Goal: Task Accomplishment & Management: Manage account settings

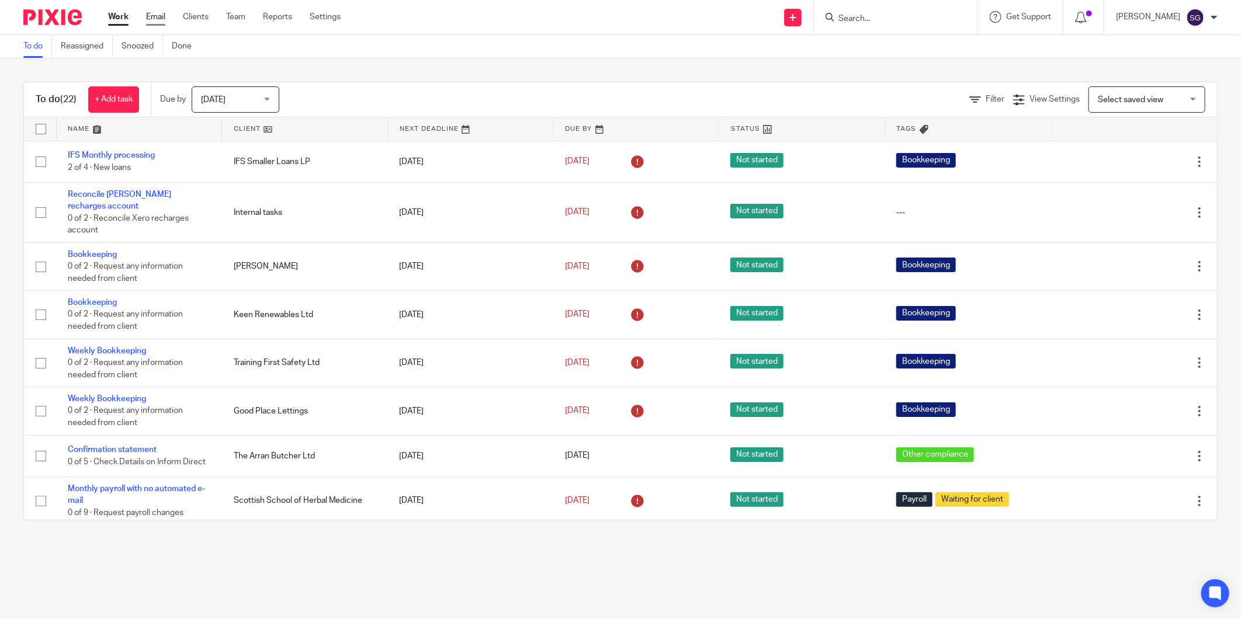
drag, startPoint x: 0, startPoint y: 0, endPoint x: 150, endPoint y: 19, distance: 151.4
click at [150, 19] on link "Email" at bounding box center [155, 17] width 19 height 12
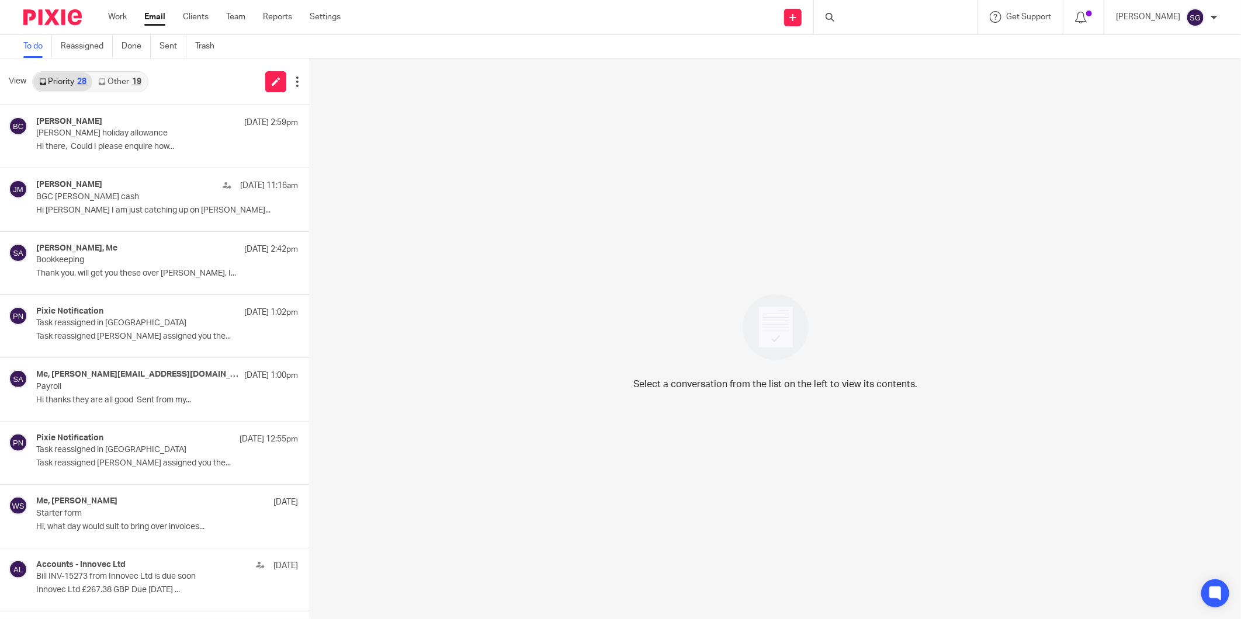
click at [114, 74] on link "Other 19" at bounding box center [119, 81] width 54 height 19
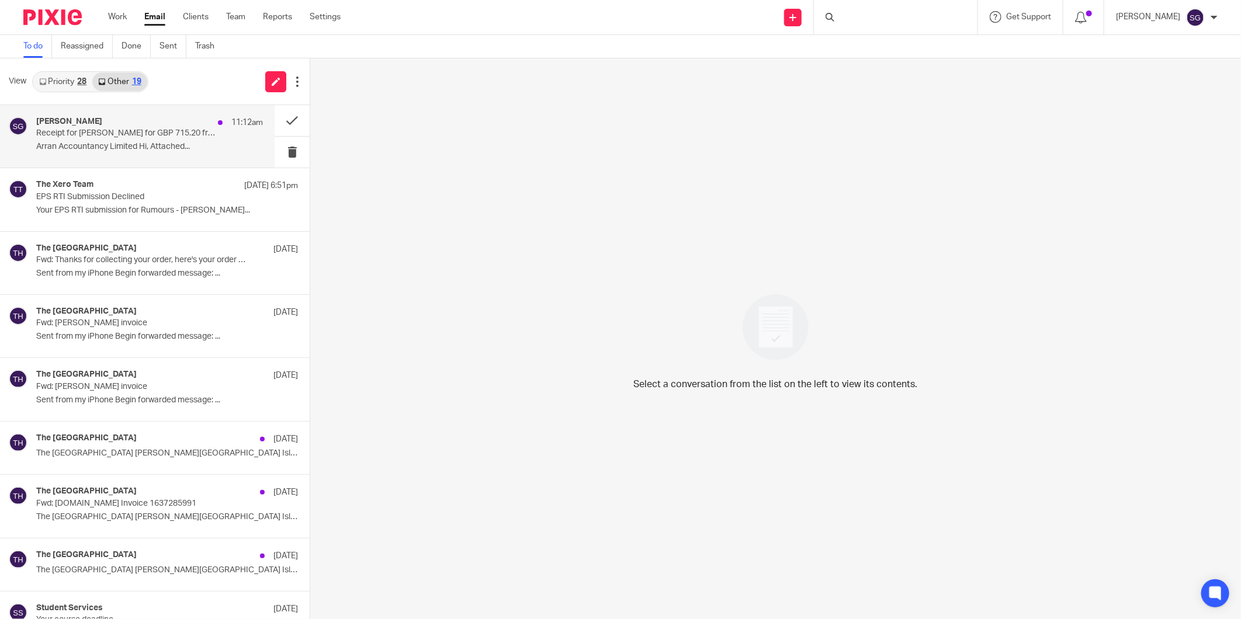
click at [109, 129] on div "Sarah Gillingham 11:12am Receipt for Willie Murchie for GBP 715.20 from Arran A…" at bounding box center [149, 136] width 227 height 39
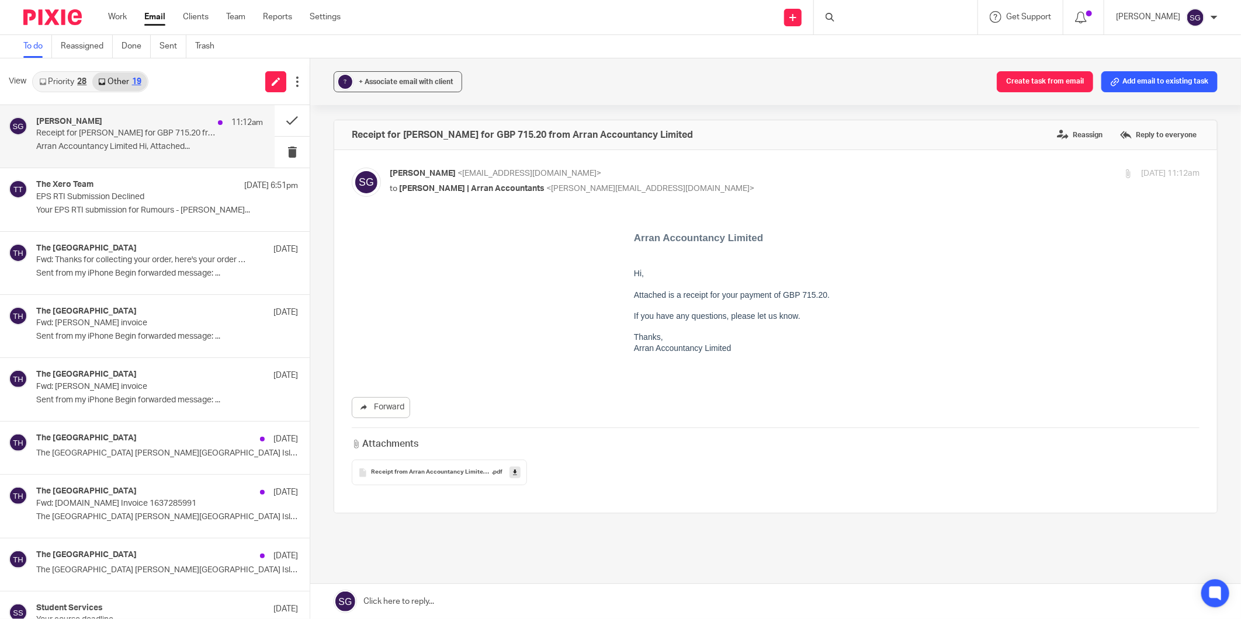
click at [434, 474] on span "Receipt from Arran Accountancy Limited 10Sep2025" at bounding box center [431, 472] width 121 height 7
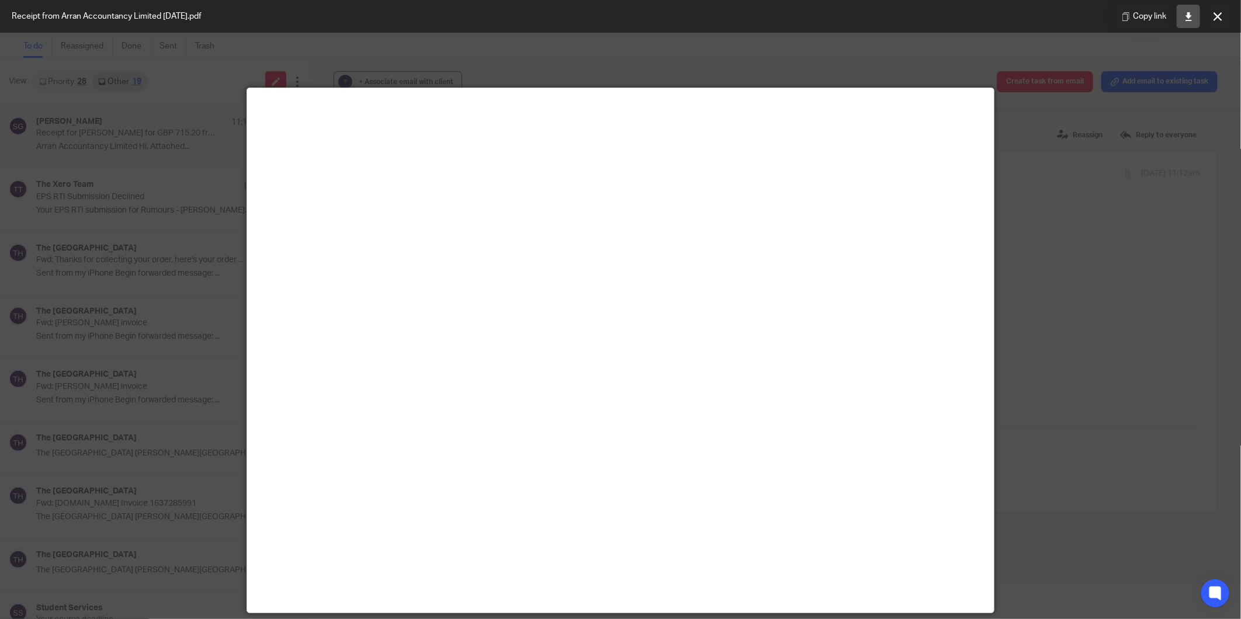
click at [1187, 20] on icon at bounding box center [1189, 16] width 9 height 9
click at [1228, 12] on button at bounding box center [1217, 16] width 23 height 23
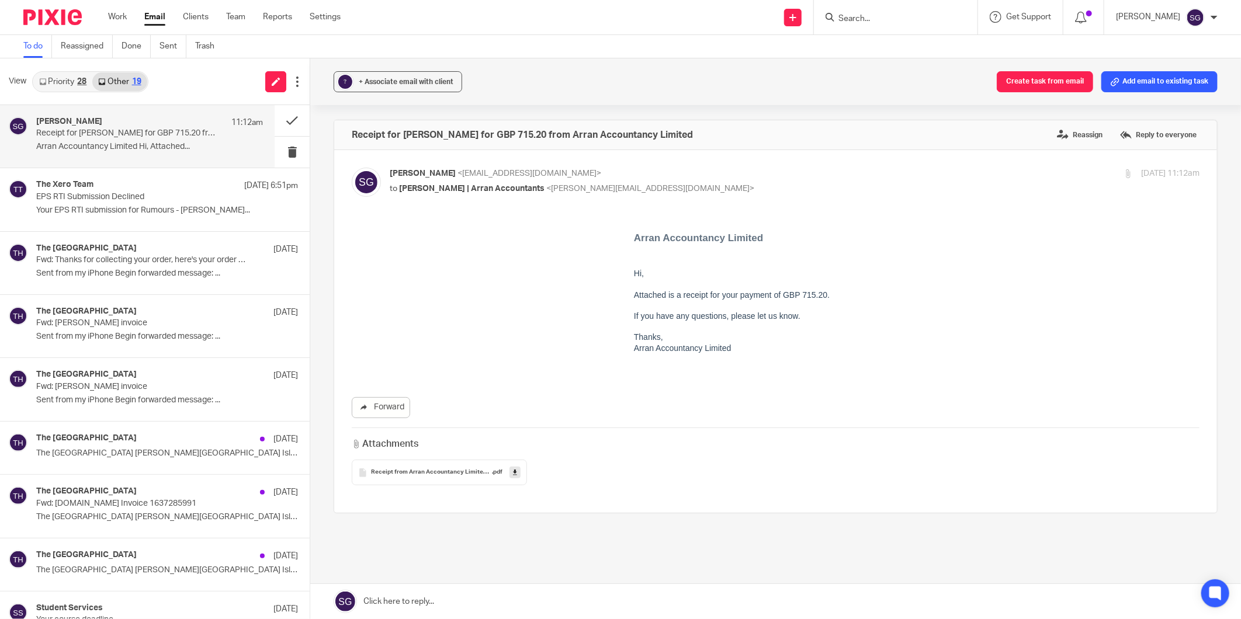
click at [690, 24] on div "Send new email Create task Add client Request signature Get Support Contact Sup…" at bounding box center [799, 17] width 883 height 34
drag, startPoint x: 484, startPoint y: 30, endPoint x: 194, endPoint y: 23, distance: 289.9
click at [483, 30] on div "Send new email Create task Add client Request signature Get Support Contact Sup…" at bounding box center [799, 17] width 883 height 34
click at [909, 16] on input "Search" at bounding box center [889, 19] width 105 height 11
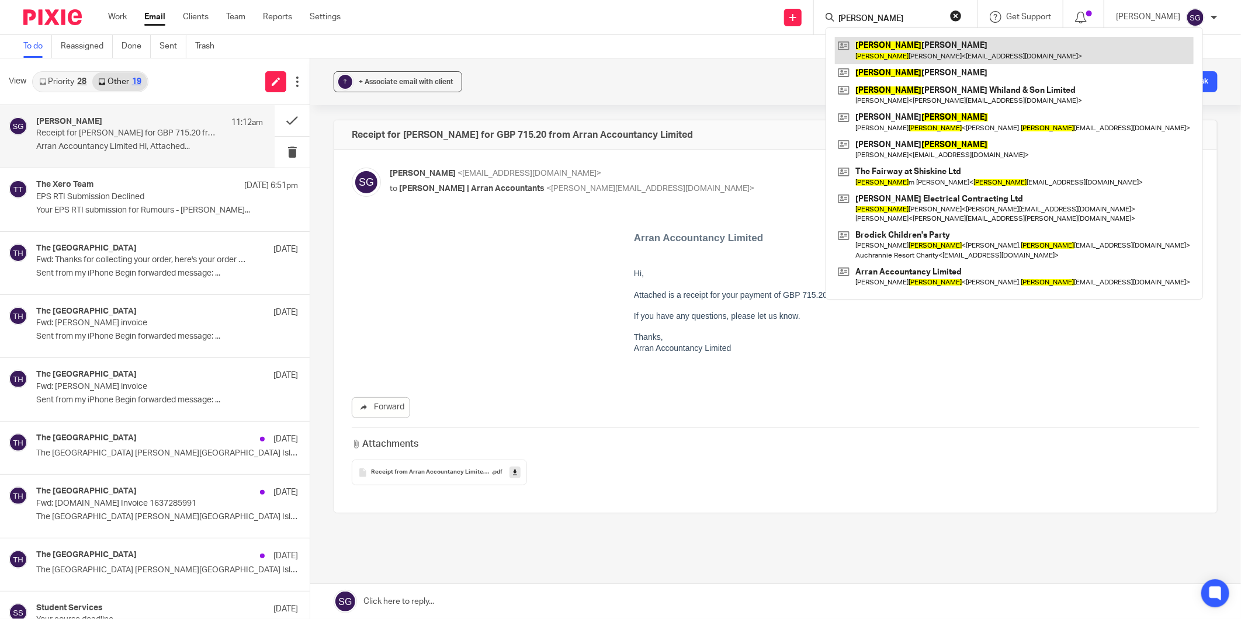
type input "willie"
click at [908, 59] on link at bounding box center [1014, 50] width 359 height 27
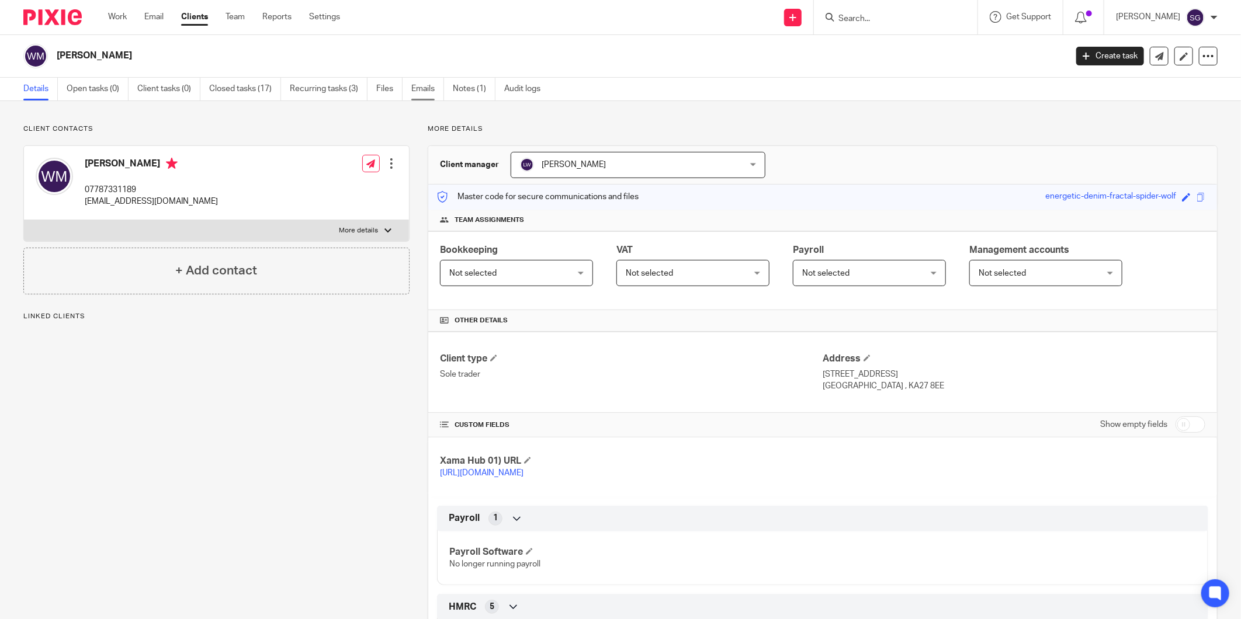
click at [424, 91] on link "Emails" at bounding box center [427, 89] width 33 height 23
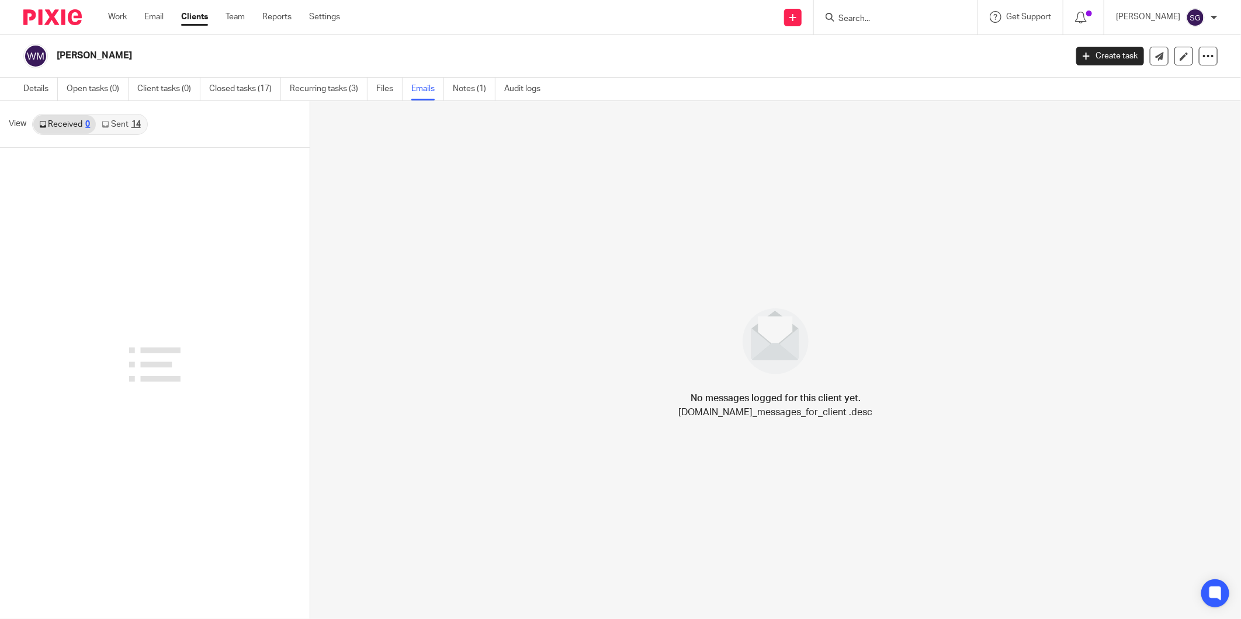
click at [107, 121] on icon at bounding box center [105, 124] width 7 height 7
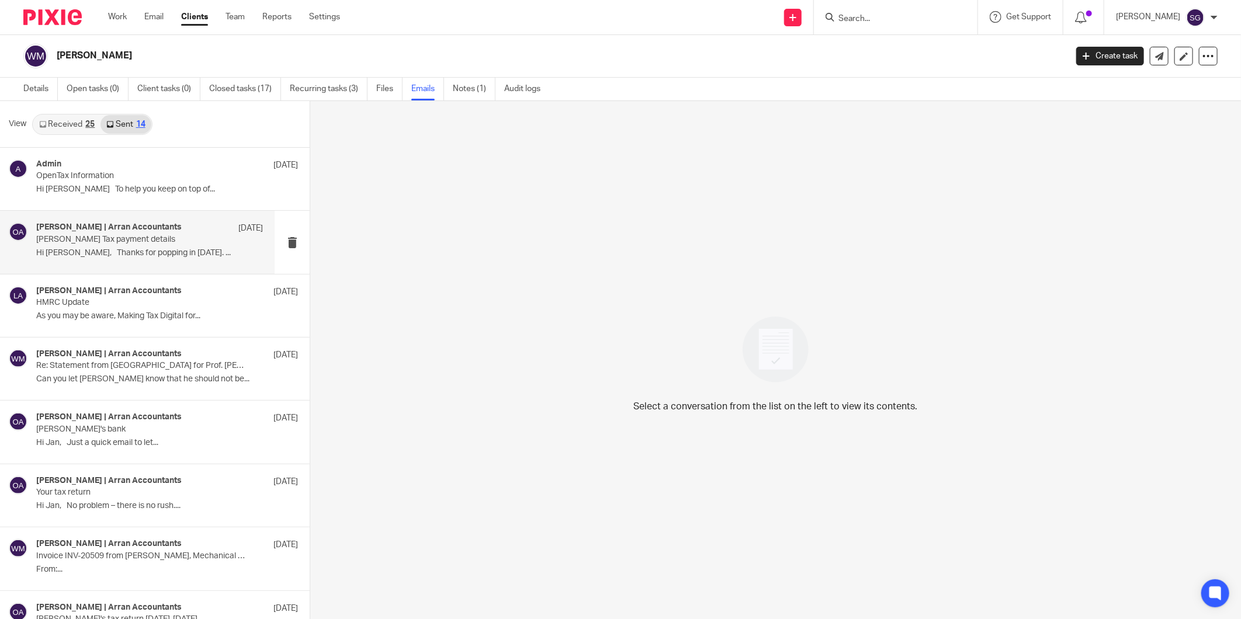
click at [136, 236] on p "Willie Murchie Tax payment details" at bounding box center [126, 240] width 181 height 10
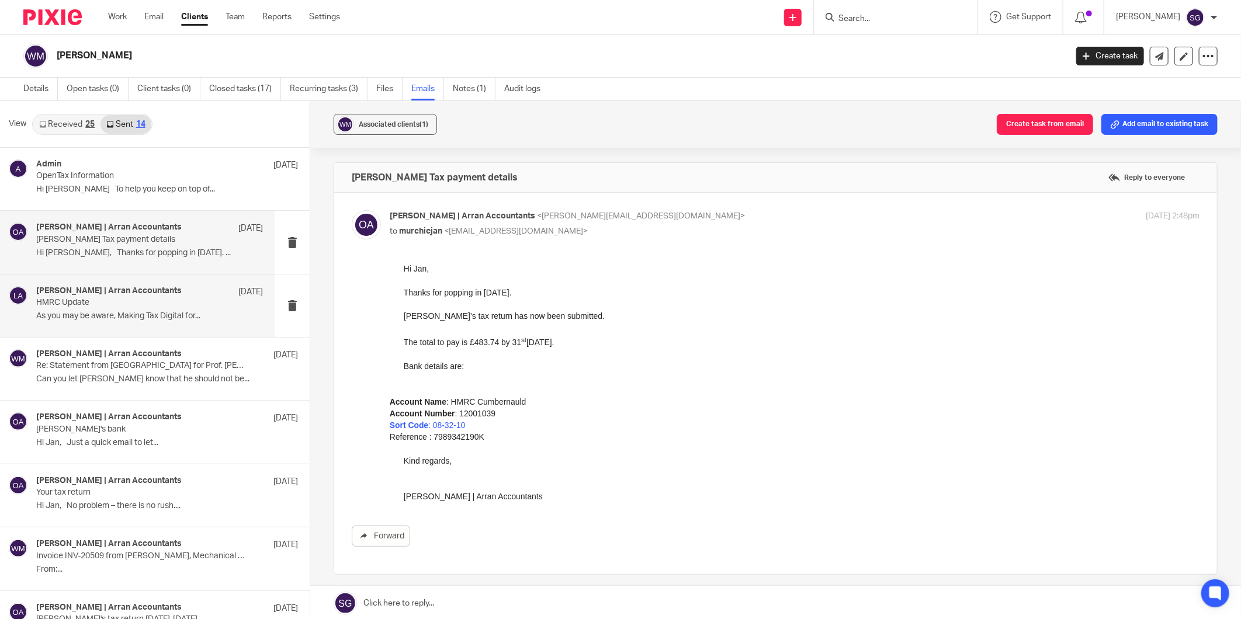
click at [89, 297] on div "Lorna | Arran Accountants 7 Feb" at bounding box center [149, 292] width 227 height 12
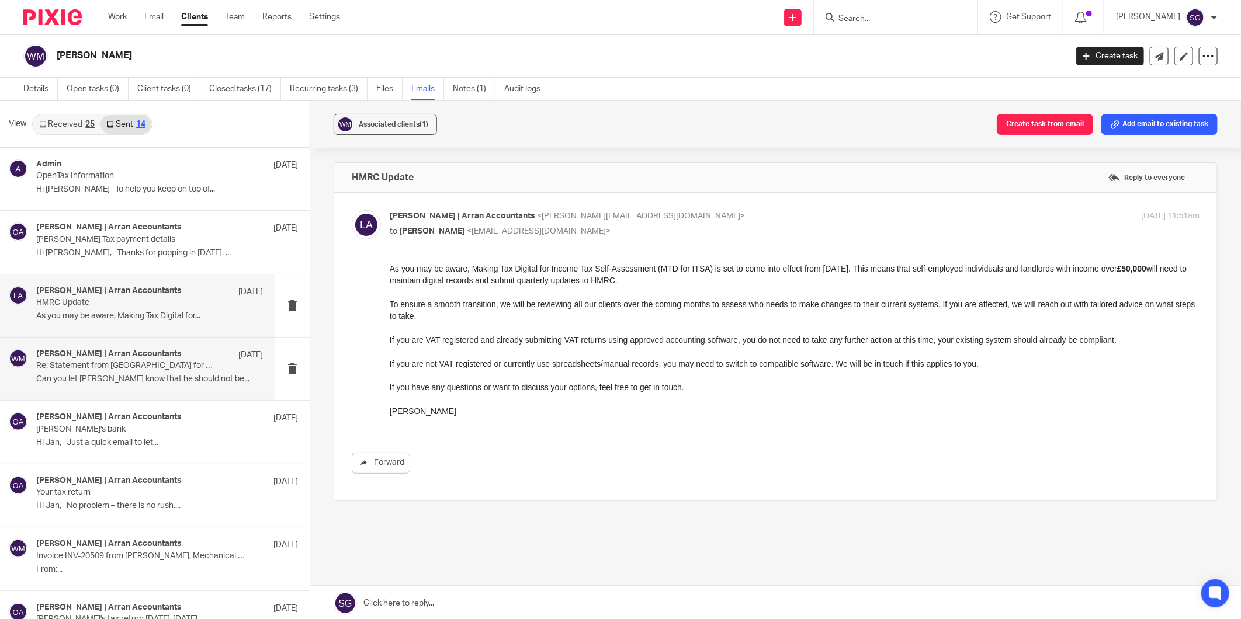
click at [113, 373] on div "Olivia | Arran Accountants 30 Jan Re: Statement from Champ Gardens for Prof. S …" at bounding box center [149, 368] width 227 height 39
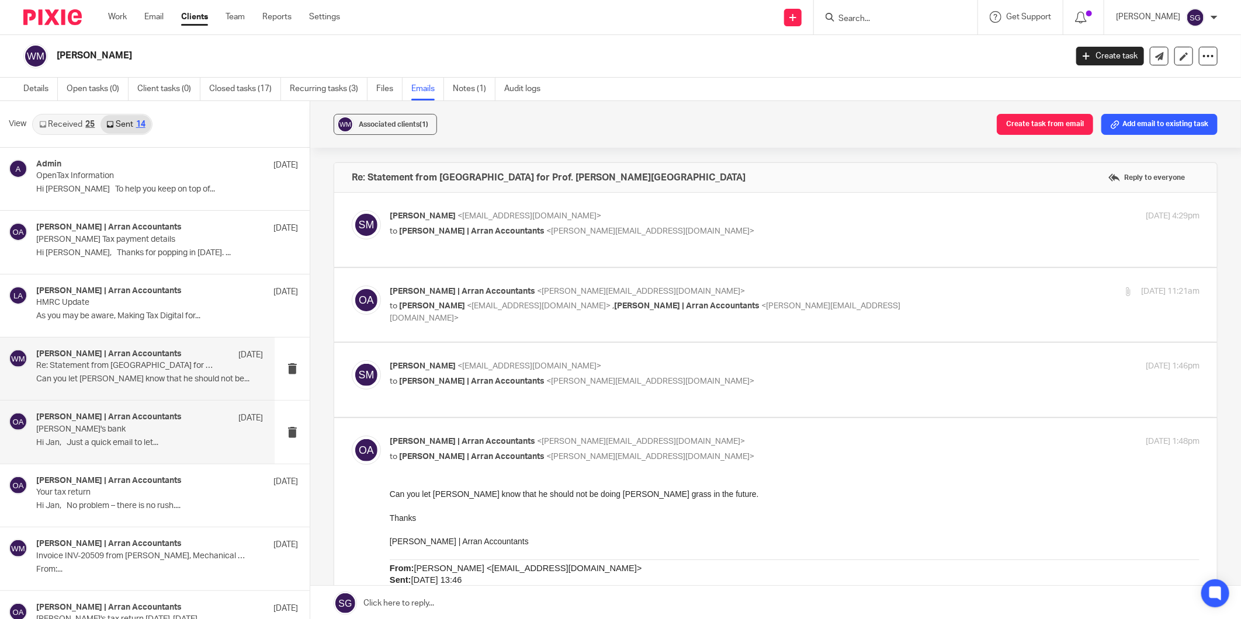
click at [158, 438] on p "Hi Jan, Just a quick email to let..." at bounding box center [149, 443] width 227 height 10
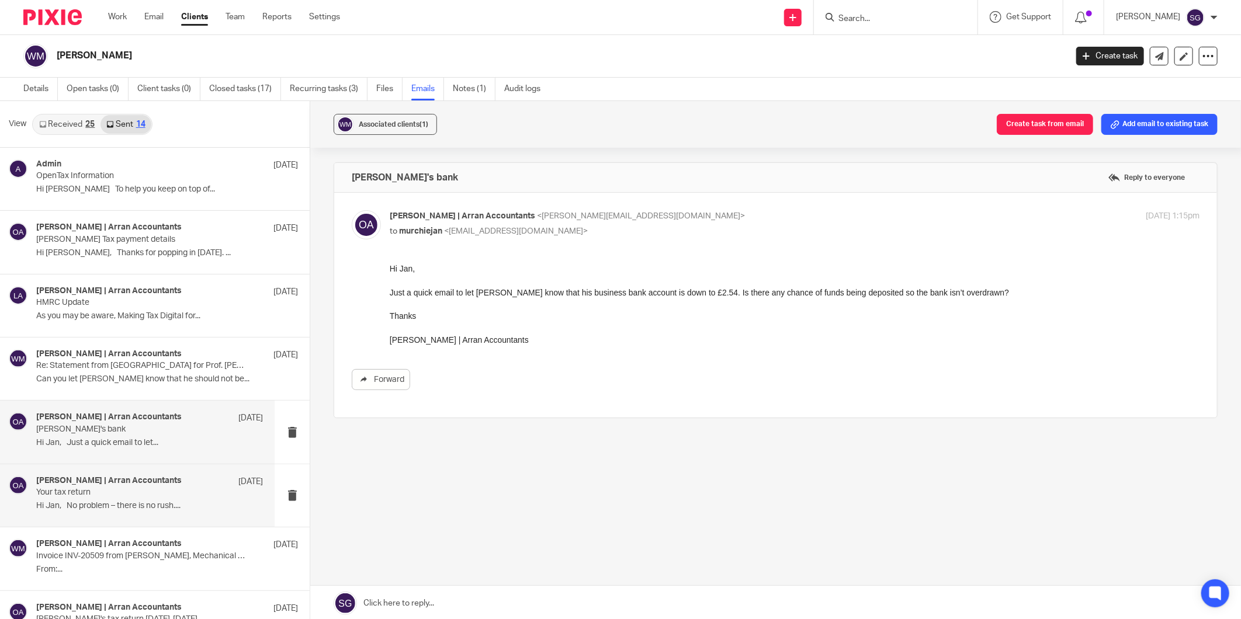
click at [127, 509] on p "Hi Jan, No problem – there is no rush...." at bounding box center [149, 506] width 227 height 10
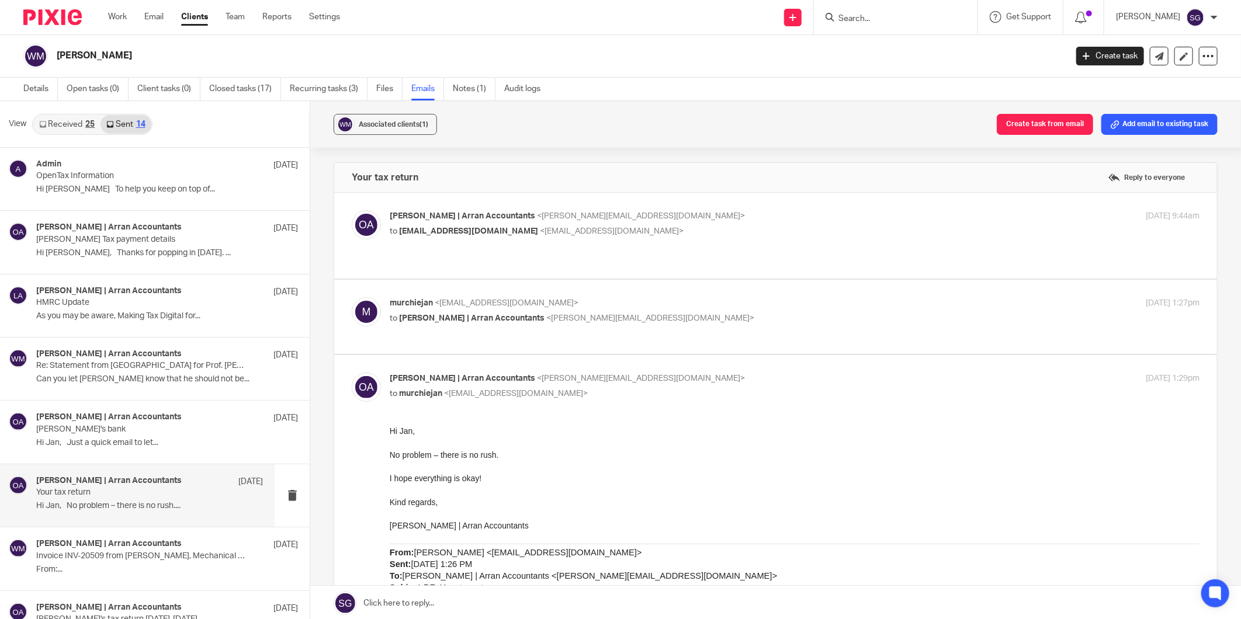
click at [75, 126] on link "Received 25" at bounding box center [66, 124] width 67 height 19
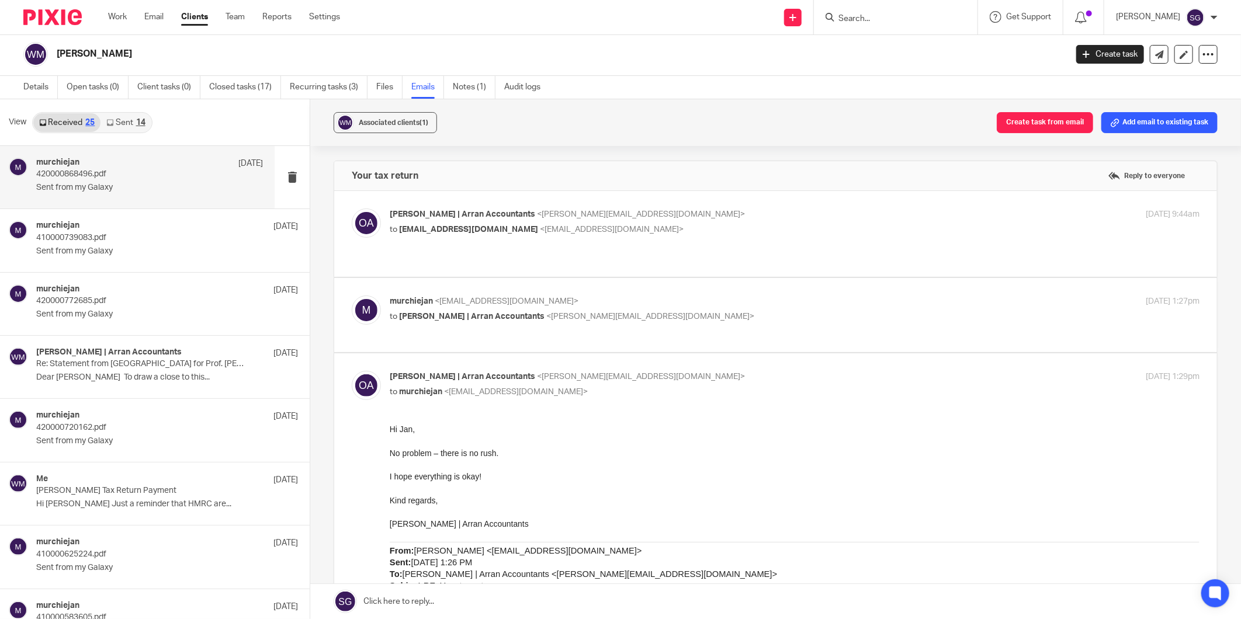
click at [94, 168] on div "murchiejan 15 Apr" at bounding box center [149, 164] width 227 height 12
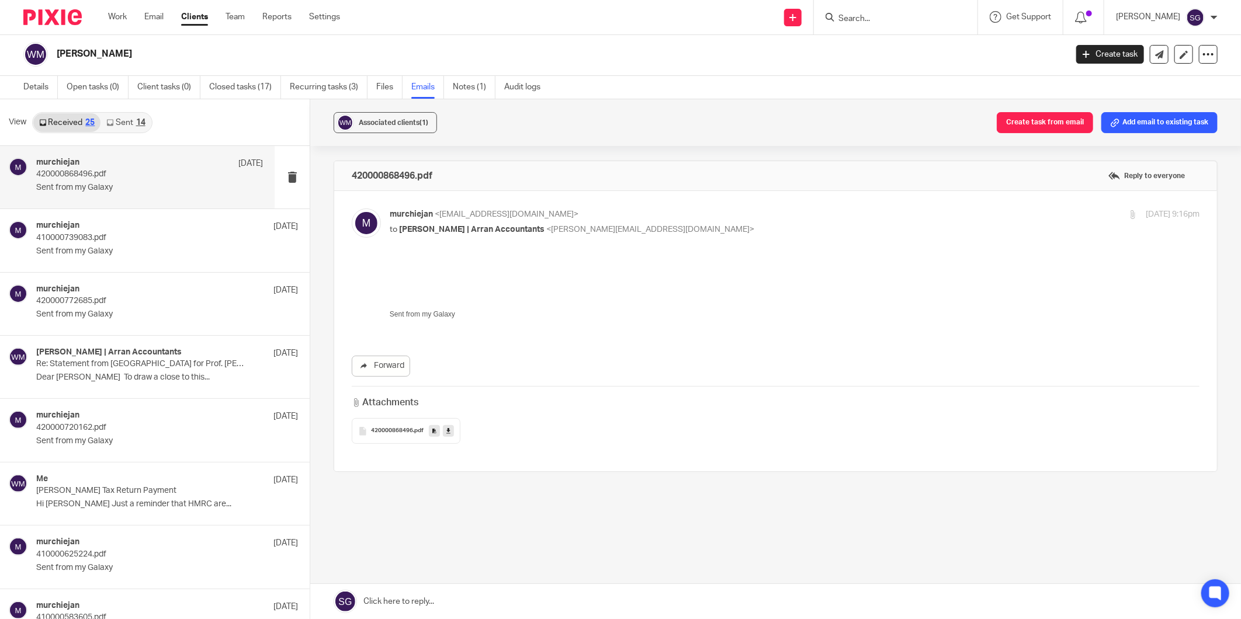
scroll to position [0, 0]
drag, startPoint x: 380, startPoint y: 431, endPoint x: 472, endPoint y: 423, distance: 92.1
click at [380, 431] on span "420000868496" at bounding box center [392, 431] width 42 height 7
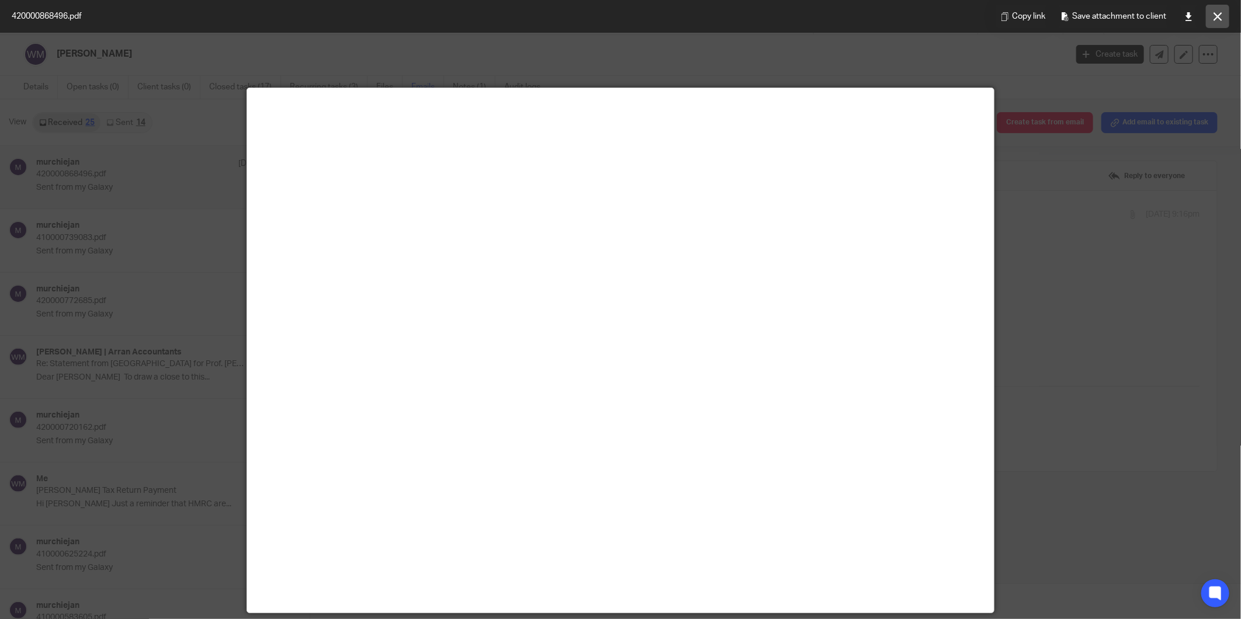
click at [1228, 16] on button at bounding box center [1217, 16] width 23 height 23
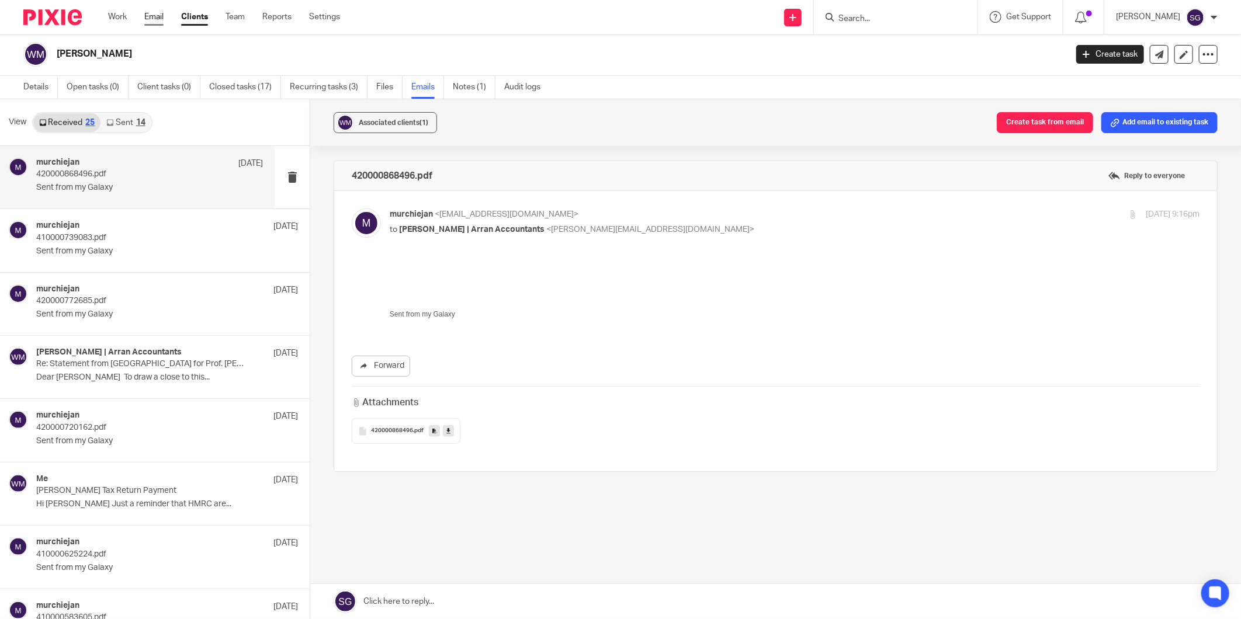
click at [154, 18] on link "Email" at bounding box center [153, 17] width 19 height 12
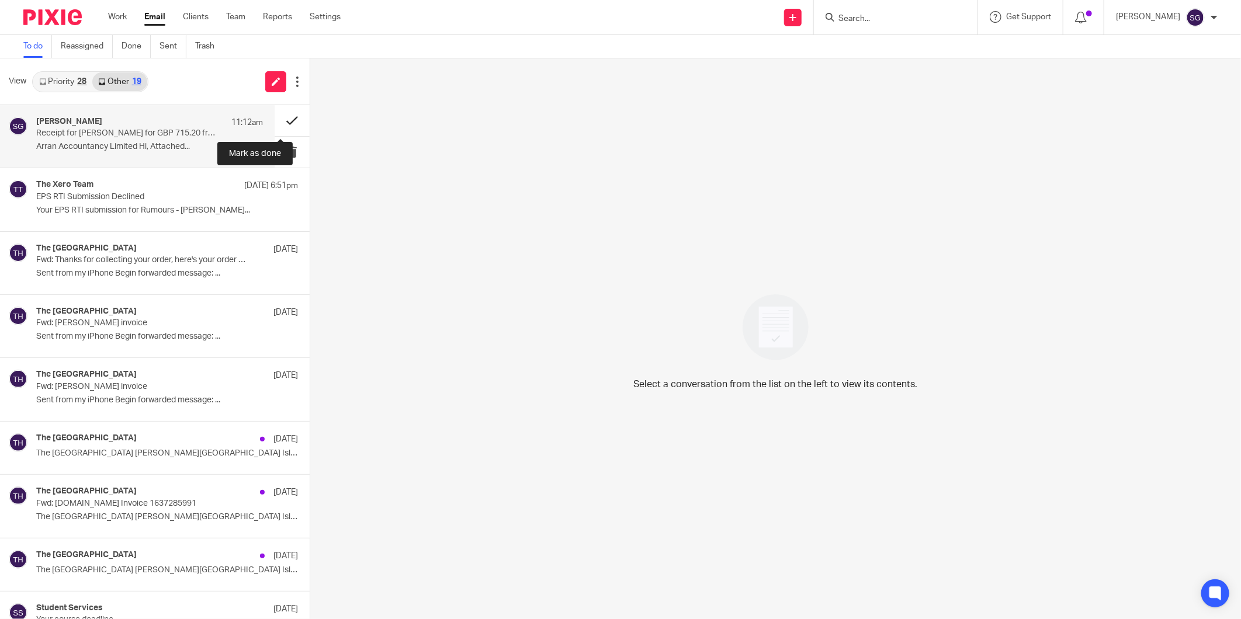
click at [275, 118] on button at bounding box center [292, 120] width 35 height 31
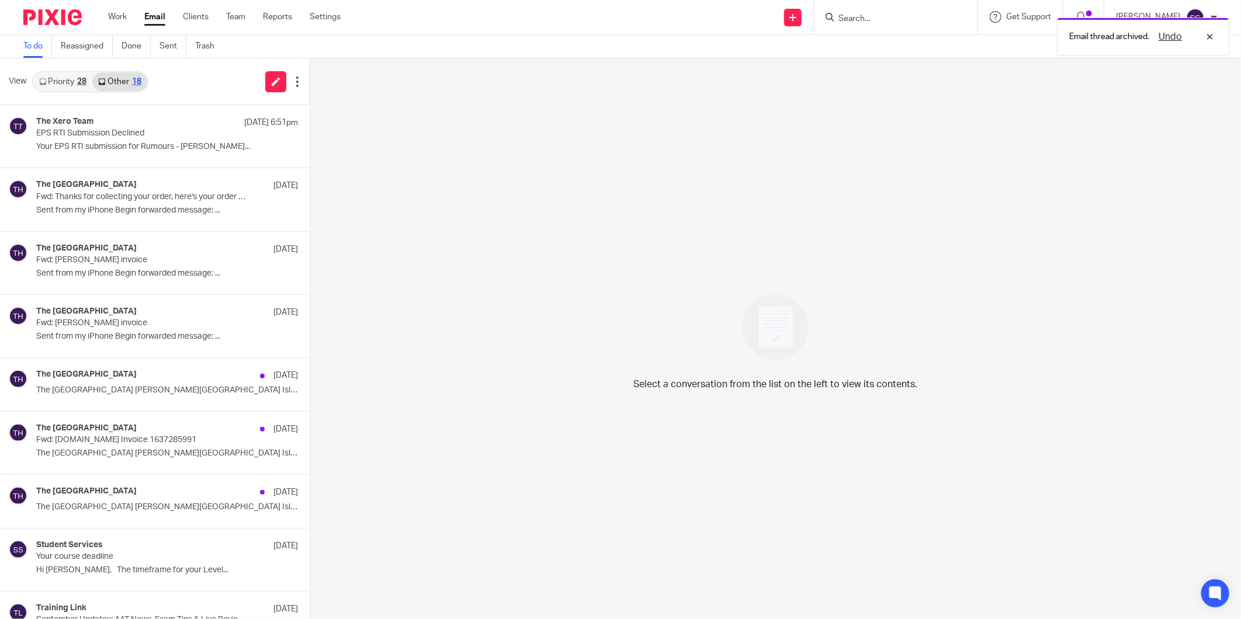
drag, startPoint x: 46, startPoint y: 78, endPoint x: 217, endPoint y: 94, distance: 171.9
click at [47, 78] on link "Priority 28" at bounding box center [62, 81] width 59 height 19
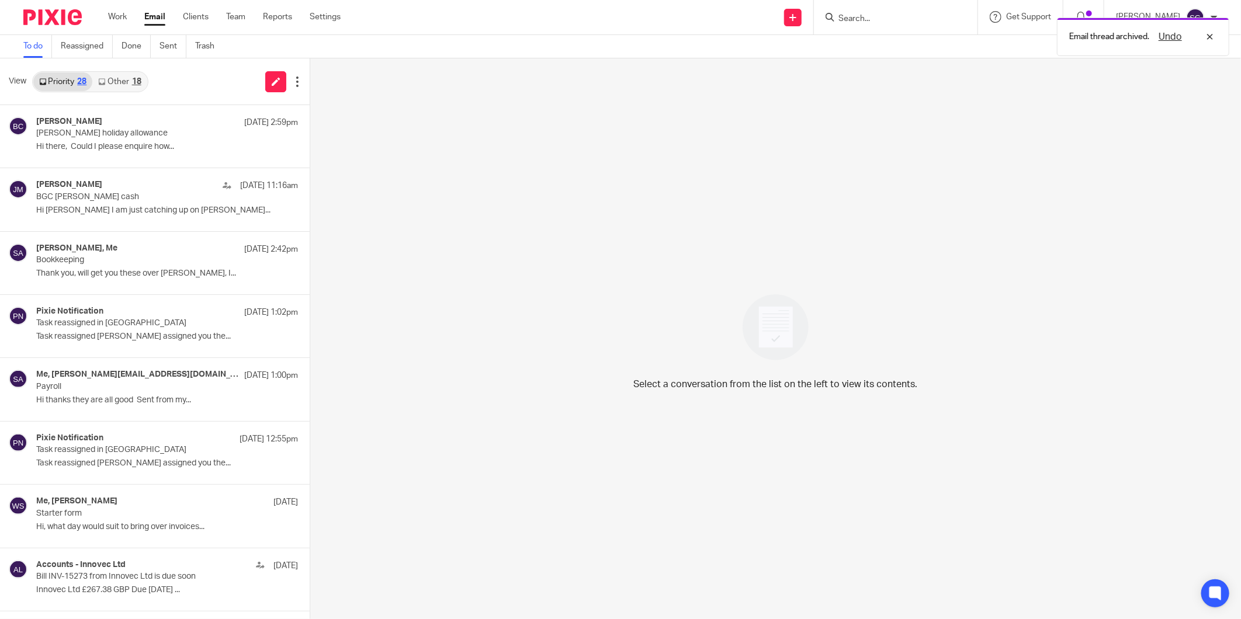
click at [207, 90] on div "View Priority 28 Other 18" at bounding box center [155, 81] width 310 height 47
click at [154, 16] on link "Email" at bounding box center [154, 17] width 21 height 12
drag, startPoint x: 125, startPoint y: 82, endPoint x: 103, endPoint y: 84, distance: 21.7
click at [124, 82] on link "Other 18" at bounding box center [119, 81] width 54 height 19
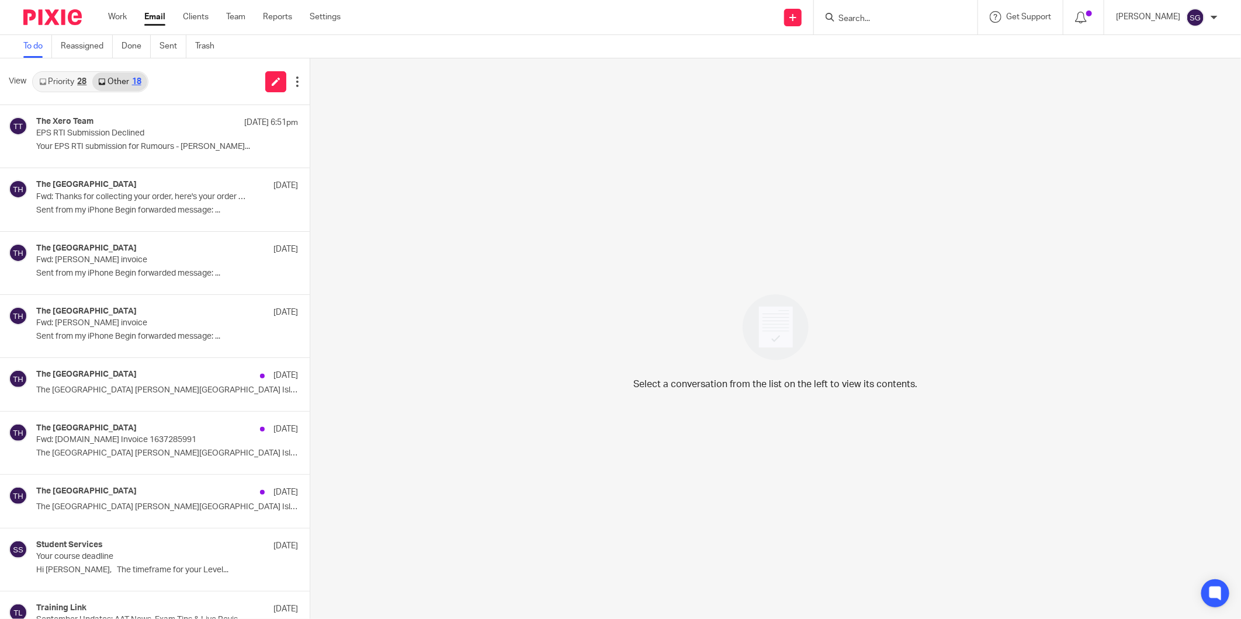
drag, startPoint x: 51, startPoint y: 82, endPoint x: 176, endPoint y: 95, distance: 126.2
click at [51, 82] on link "Priority 28" at bounding box center [62, 81] width 59 height 19
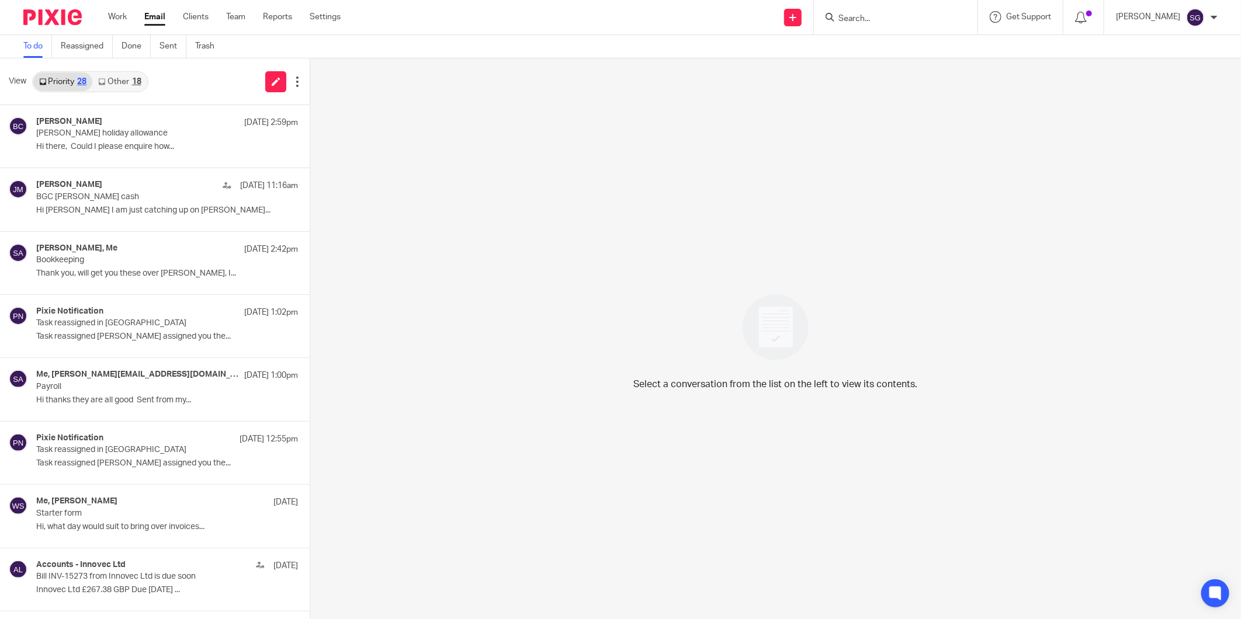
drag, startPoint x: 115, startPoint y: 81, endPoint x: 116, endPoint y: 103, distance: 22.2
click at [115, 82] on link "Other 18" at bounding box center [119, 81] width 54 height 19
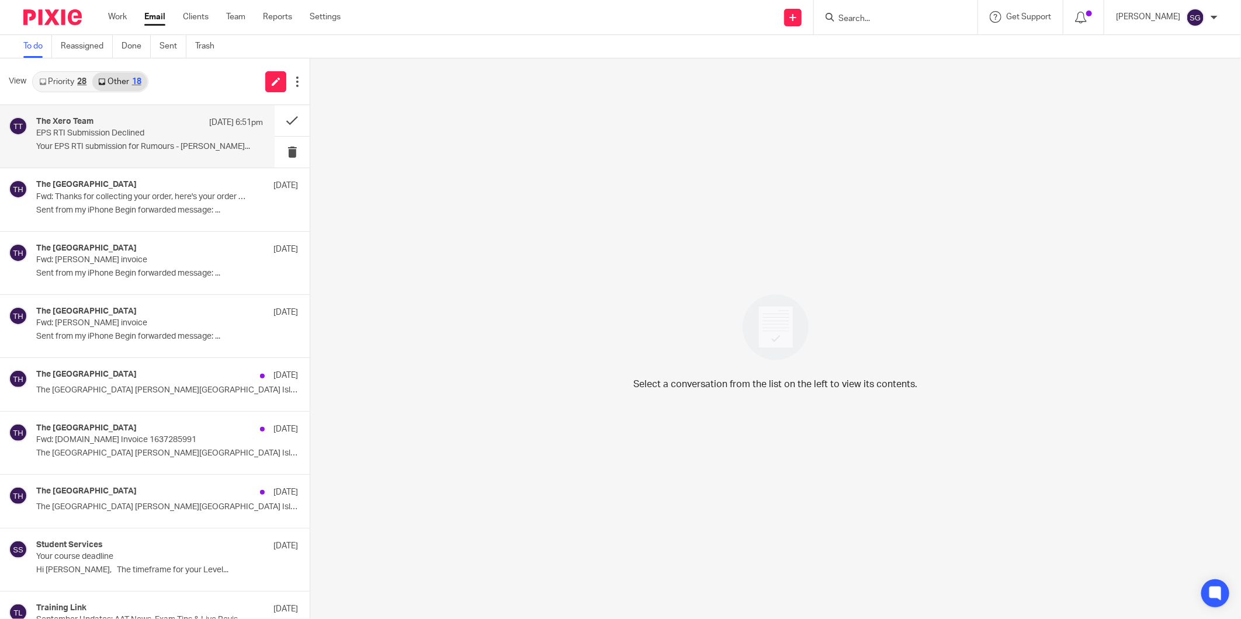
click at [121, 134] on p "EPS RTI Submission Declined" at bounding box center [126, 134] width 181 height 10
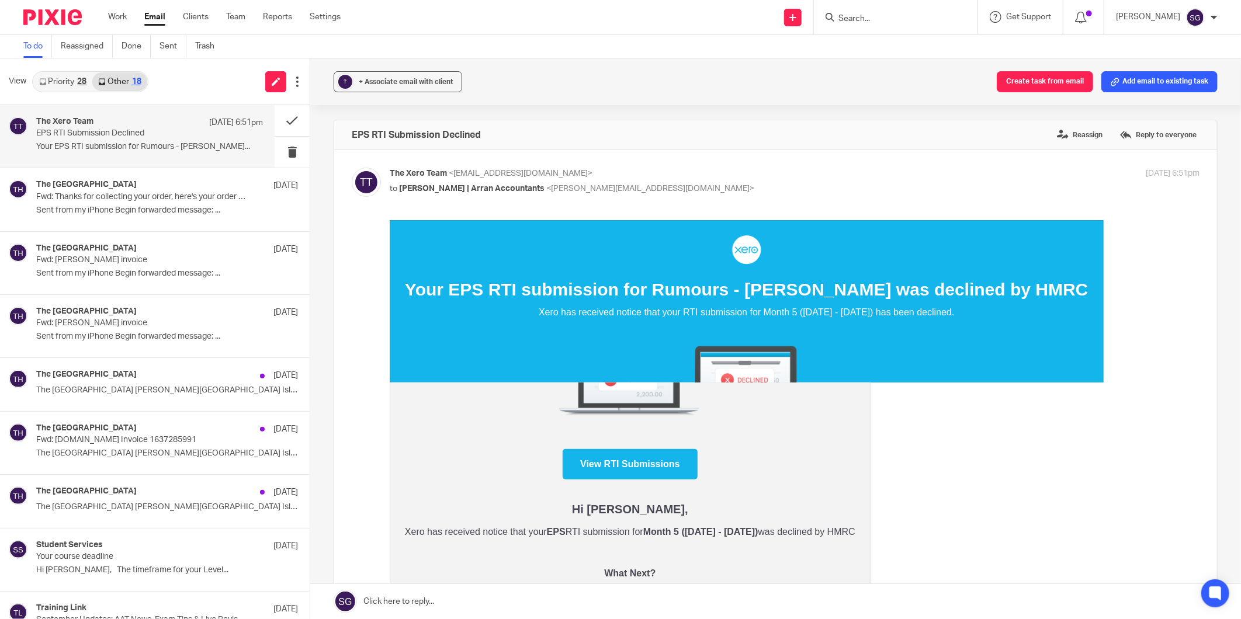
click at [81, 82] on div "28" at bounding box center [81, 82] width 9 height 8
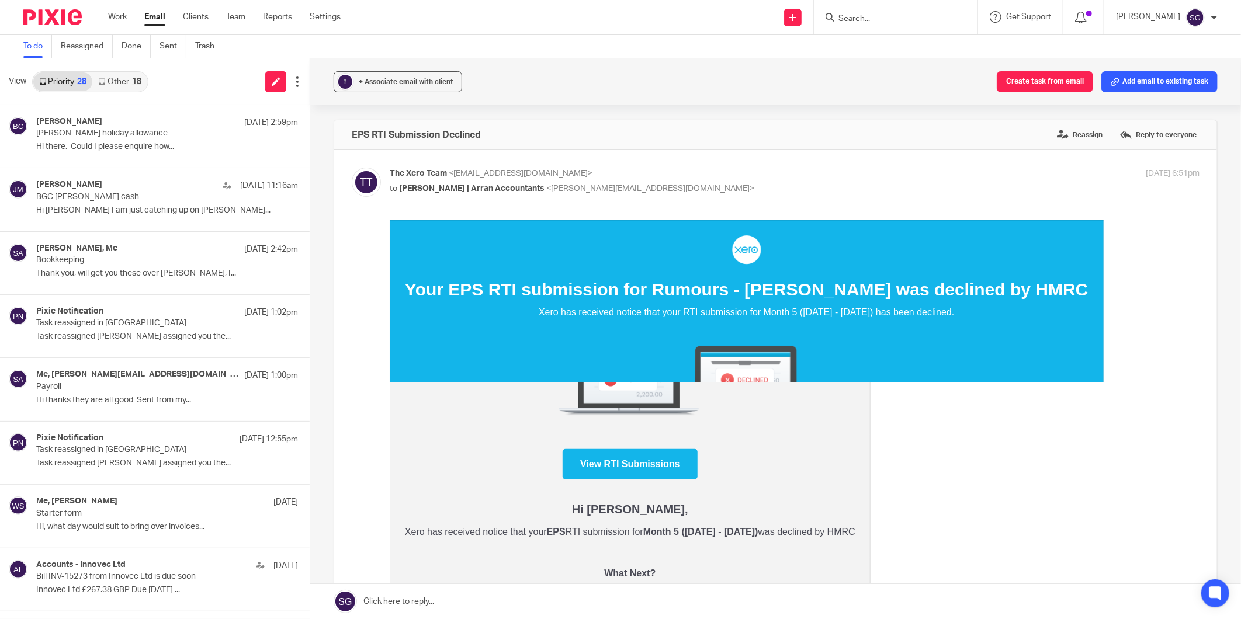
click at [159, 16] on link "Email" at bounding box center [154, 17] width 21 height 12
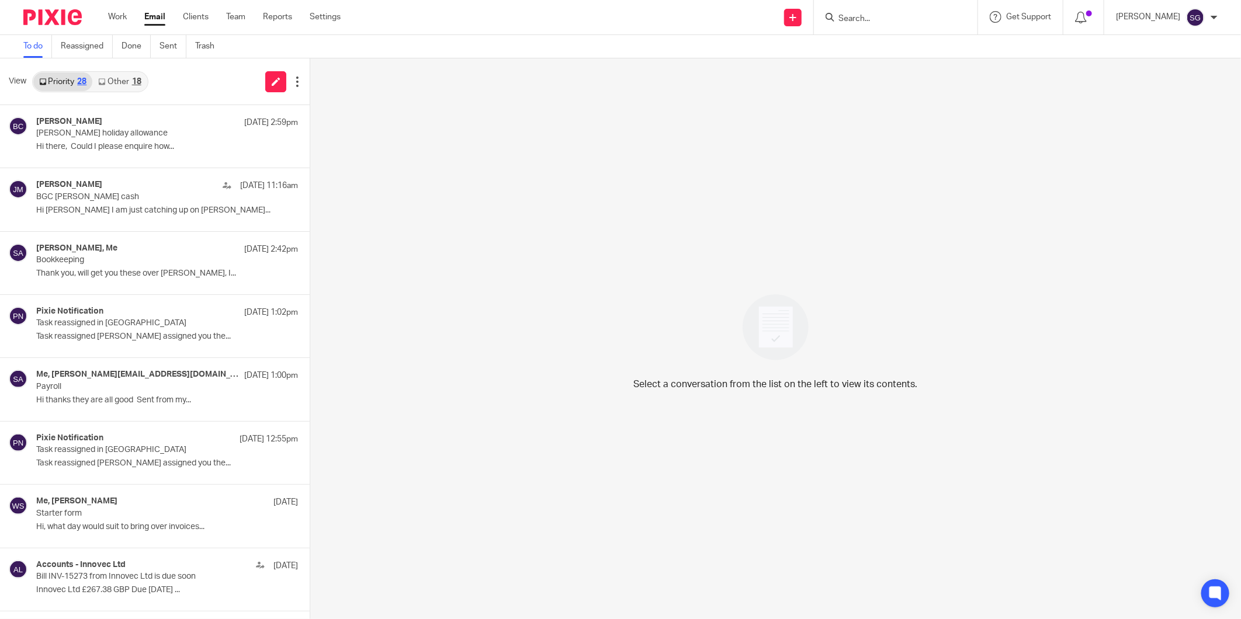
click at [159, 16] on link "Email" at bounding box center [154, 17] width 21 height 12
click at [131, 79] on link "Other 18" at bounding box center [119, 81] width 54 height 19
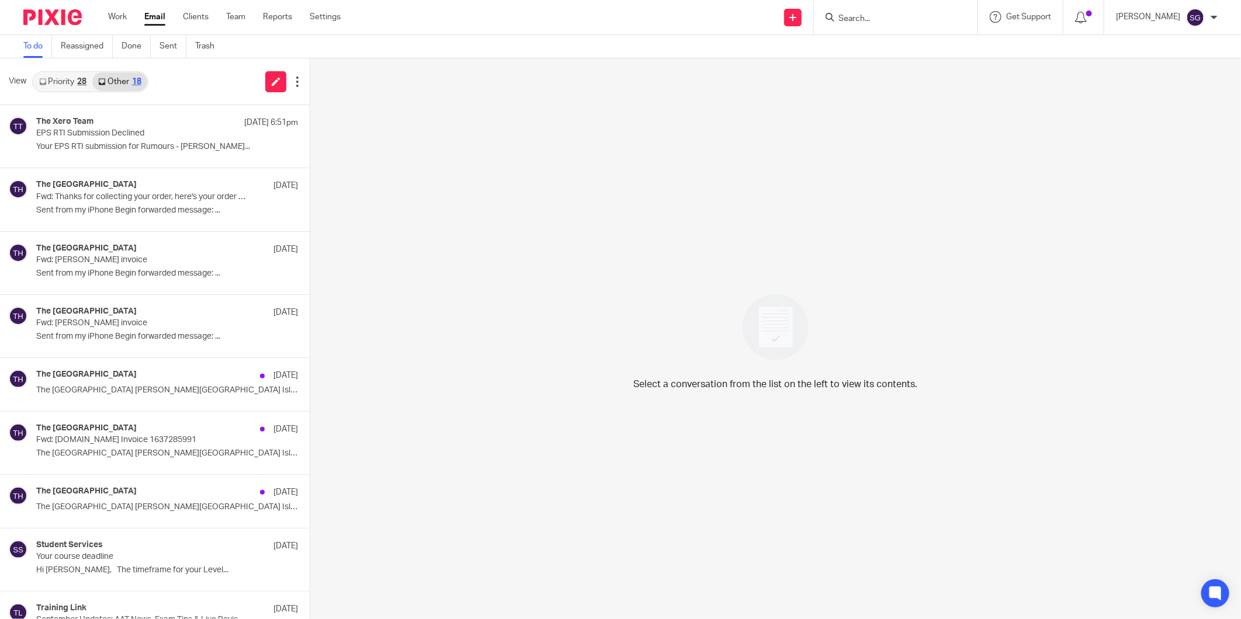
click at [60, 78] on link "Priority 28" at bounding box center [62, 81] width 59 height 19
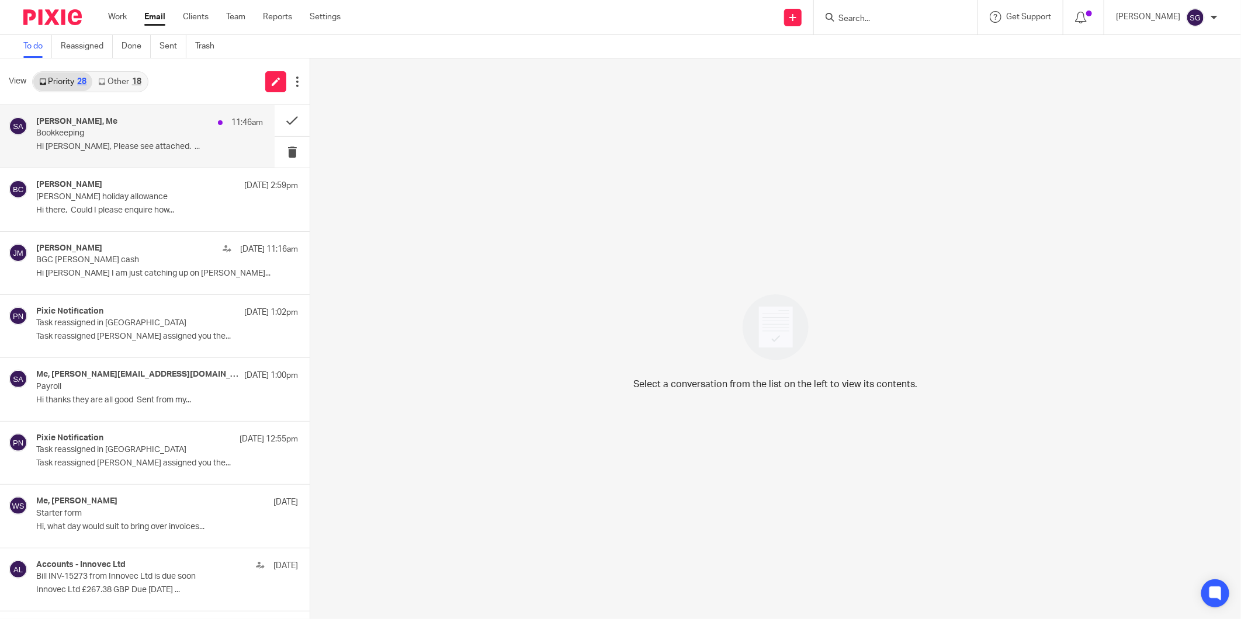
click at [83, 120] on h4 "[PERSON_NAME], Me" at bounding box center [76, 122] width 81 height 10
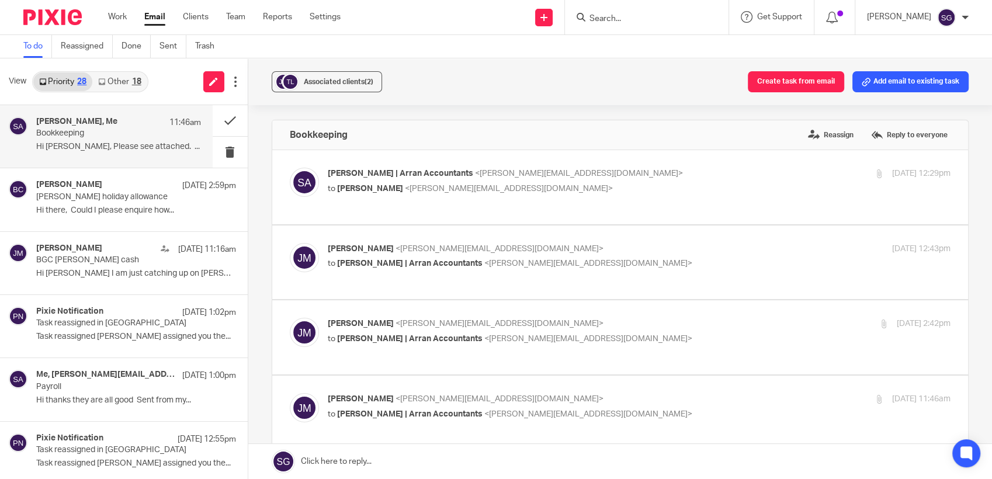
click at [490, 42] on div "To do Reassigned Done Sent Trash" at bounding box center [496, 46] width 992 height 23
click at [158, 18] on link "Email" at bounding box center [154, 17] width 21 height 12
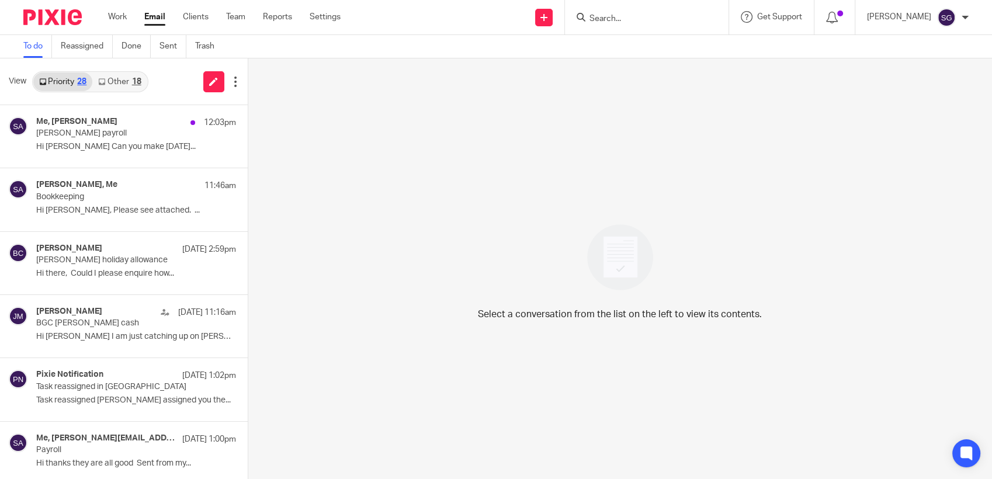
drag, startPoint x: 394, startPoint y: 31, endPoint x: 150, endPoint y: 1, distance: 246.2
click at [393, 31] on div "Send new email Create task Add client Request signature Get Support Contact Sup…" at bounding box center [675, 17] width 634 height 34
click at [151, 15] on link "Email" at bounding box center [154, 17] width 21 height 12
click at [119, 87] on link "Other 18" at bounding box center [119, 81] width 54 height 19
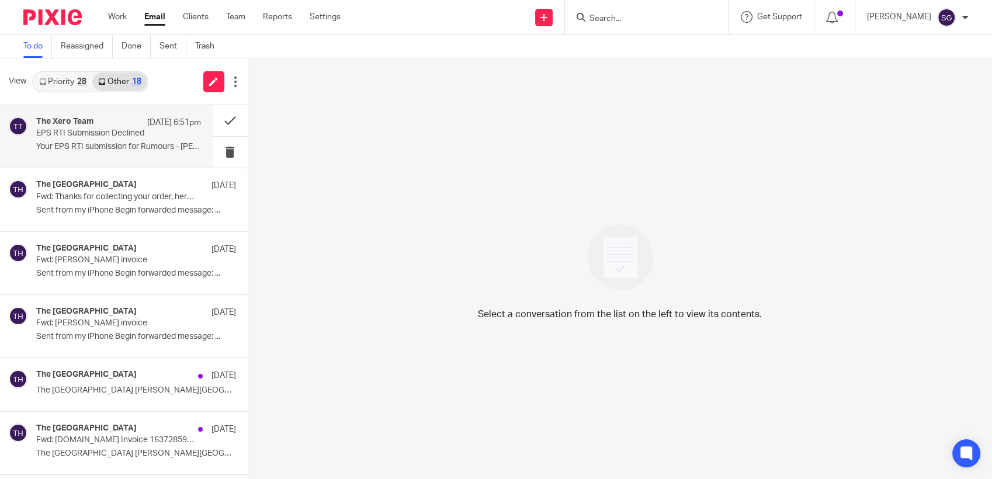
click at [159, 122] on p "[DATE] 6:51pm" at bounding box center [174, 123] width 54 height 12
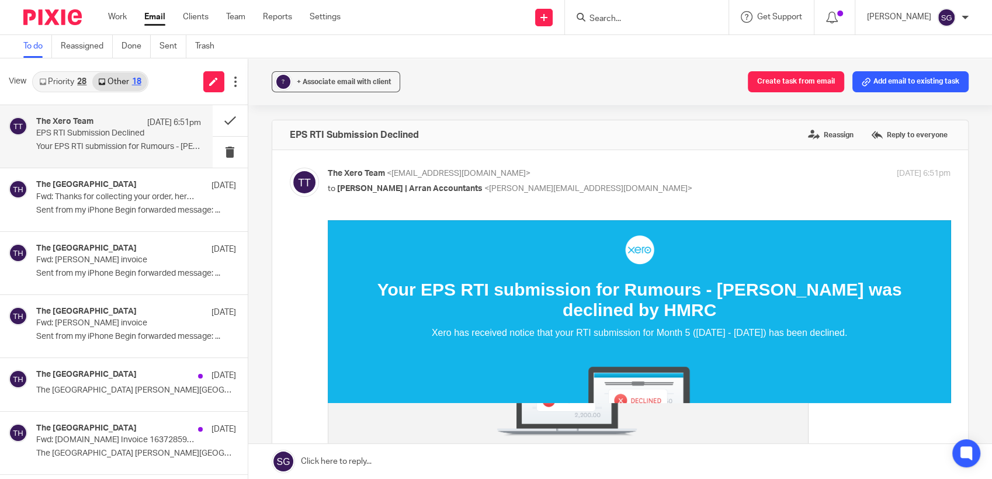
click at [55, 81] on link "Priority 28" at bounding box center [62, 81] width 59 height 19
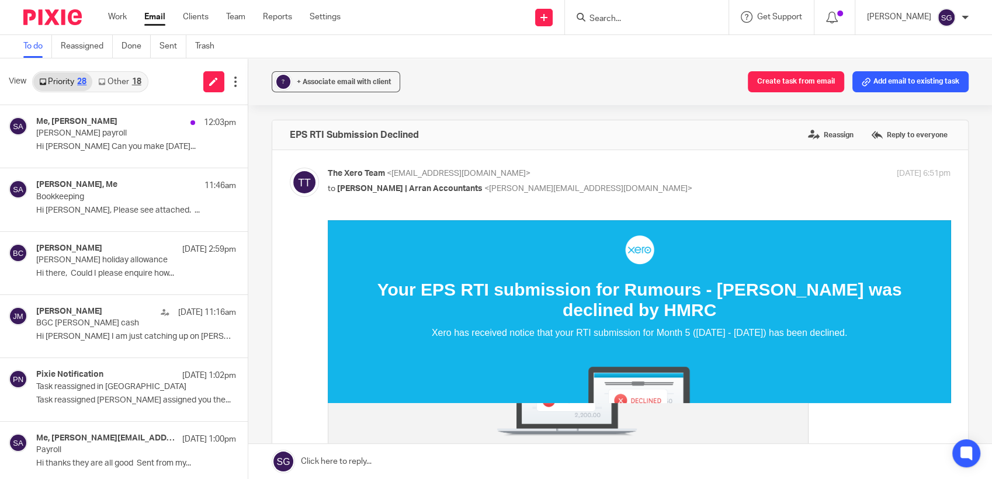
click at [431, 33] on div "Send new email Create task Add client Request signature Get Support Contact Sup…" at bounding box center [675, 17] width 634 height 34
